Goal: Check status: Check status

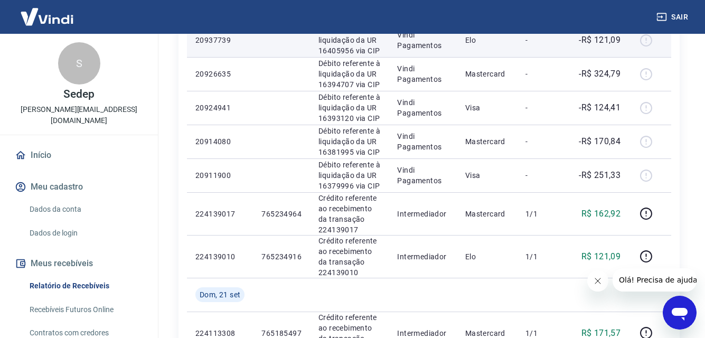
scroll to position [264, 0]
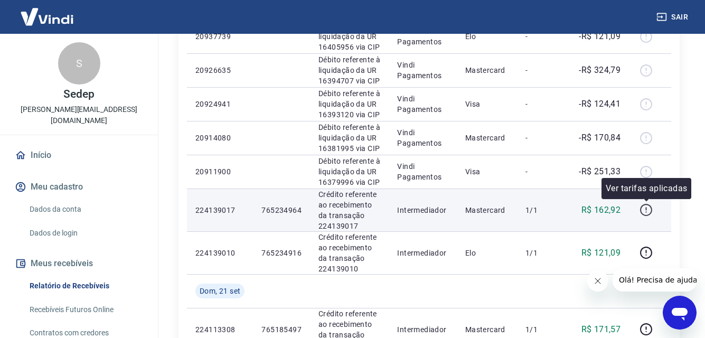
click at [648, 209] on icon "button" at bounding box center [645, 209] width 13 height 13
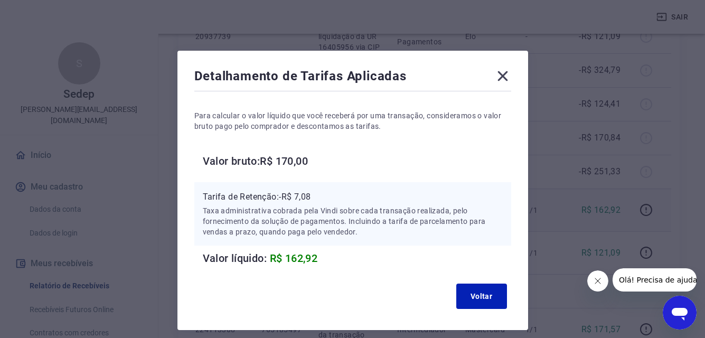
click at [504, 75] on icon at bounding box center [502, 76] width 17 height 17
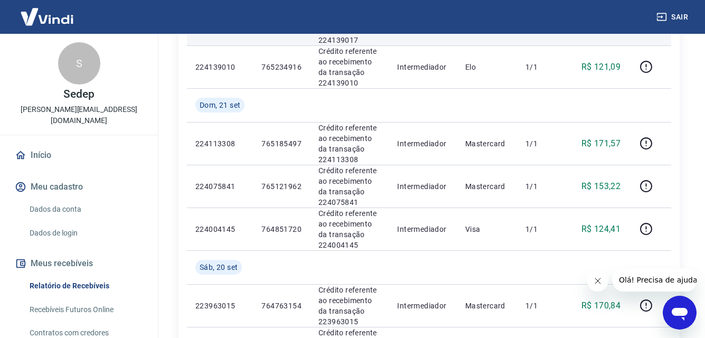
scroll to position [475, 0]
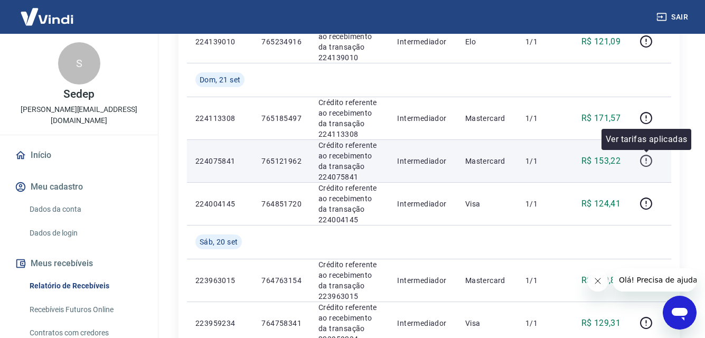
click at [647, 157] on icon "button" at bounding box center [645, 160] width 13 height 13
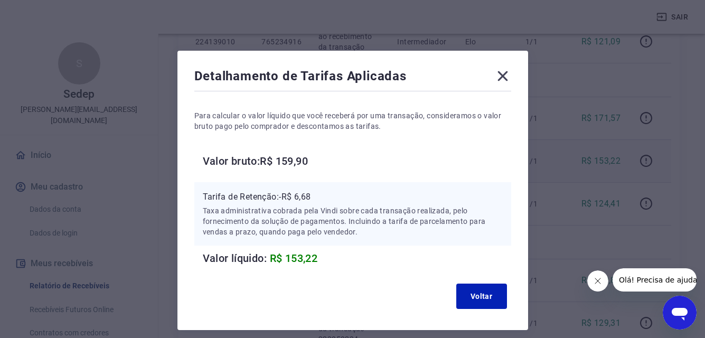
click at [501, 75] on icon at bounding box center [502, 76] width 10 height 10
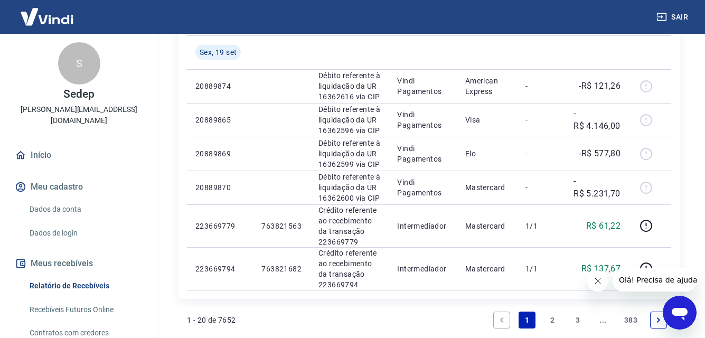
scroll to position [844, 0]
